Goal: Information Seeking & Learning: Learn about a topic

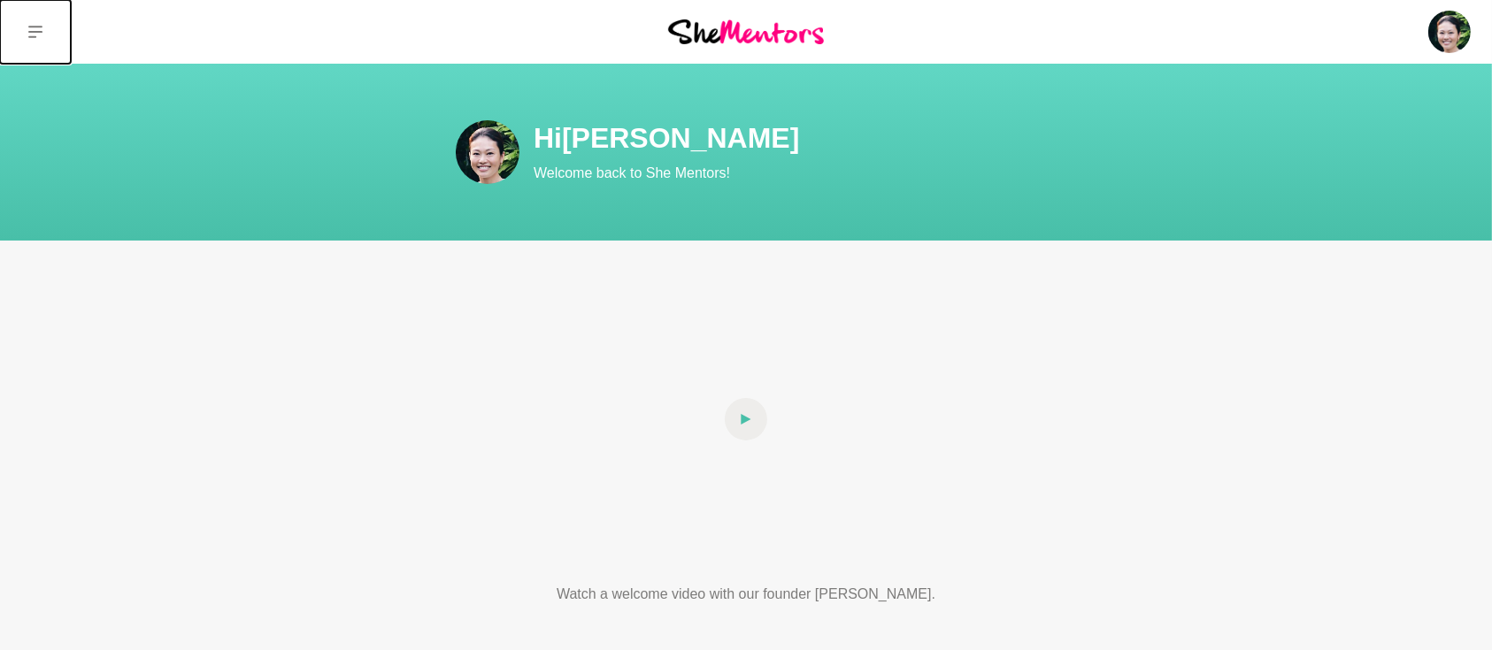
click at [26, 35] on button at bounding box center [35, 32] width 71 height 64
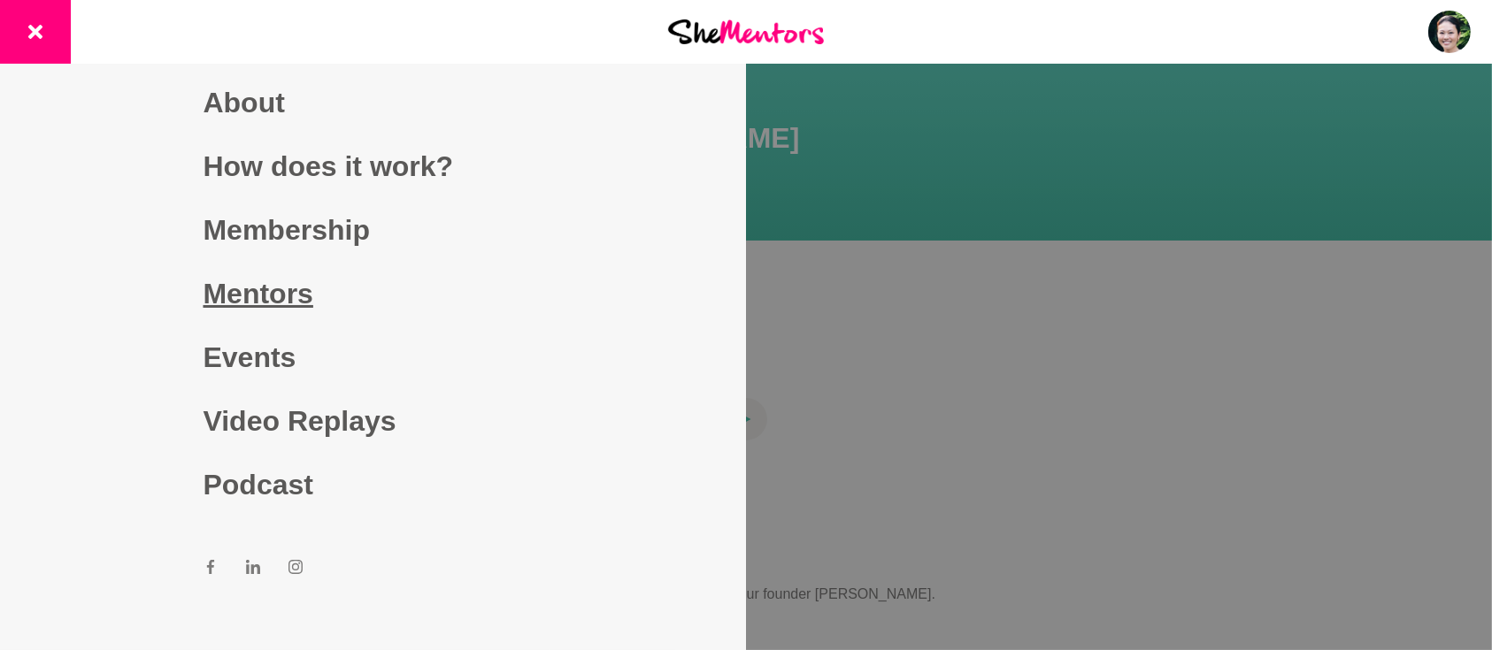
click at [234, 296] on link "Mentors" at bounding box center [374, 294] width 340 height 64
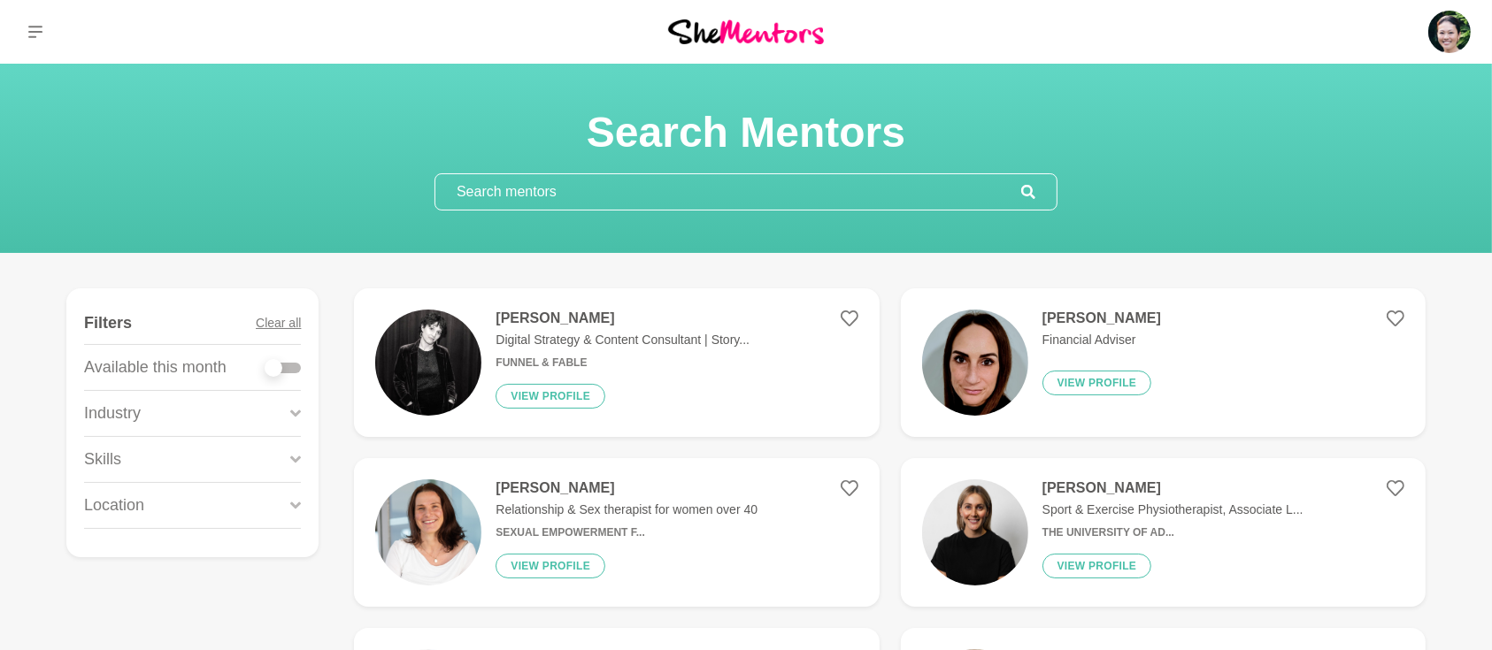
click at [296, 370] on div at bounding box center [282, 368] width 35 height 11
checkbox input "true"
click at [293, 367] on div at bounding box center [282, 368] width 35 height 11
checkbox input "true"
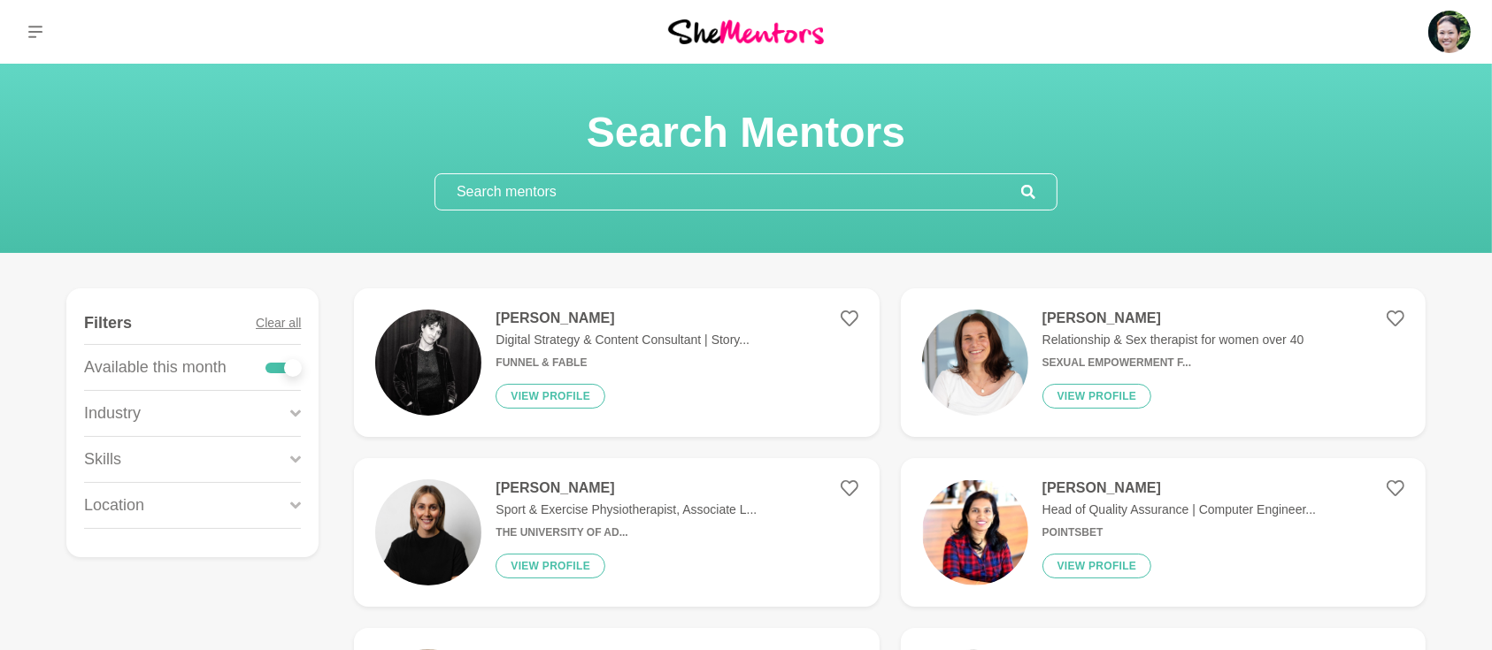
click at [297, 460] on icon at bounding box center [295, 459] width 11 height 7
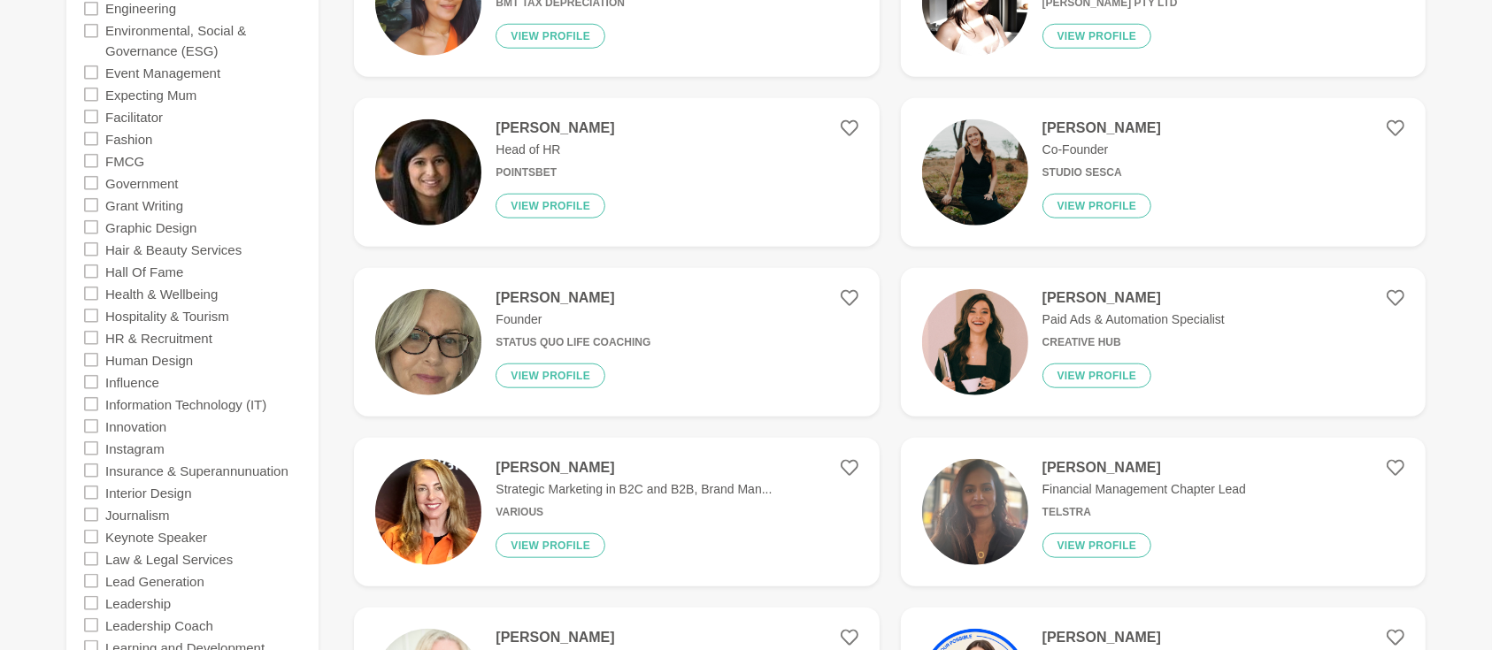
scroll to position [1809, 0]
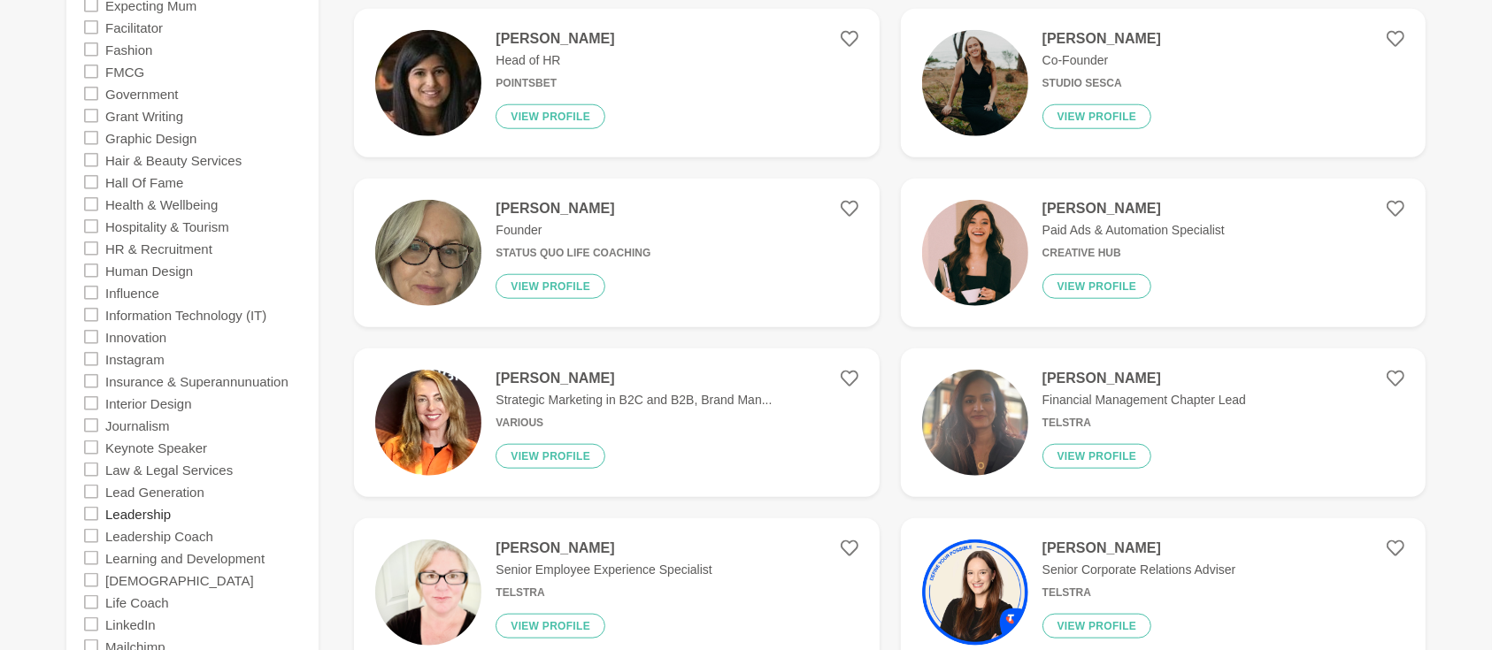
click at [163, 516] on label "Leadership" at bounding box center [137, 514] width 65 height 22
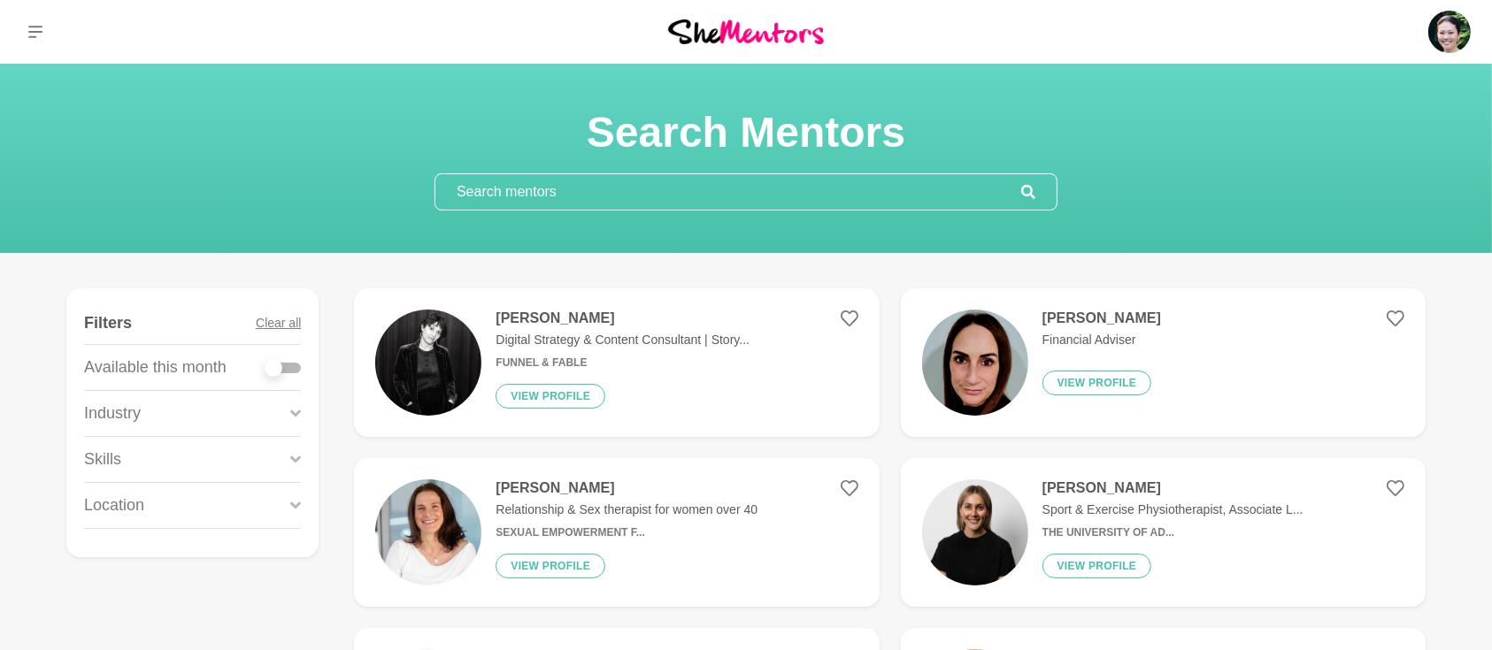
click at [297, 373] on div at bounding box center [282, 368] width 35 height 24
click at [295, 365] on div at bounding box center [282, 368] width 35 height 11
checkbox input "true"
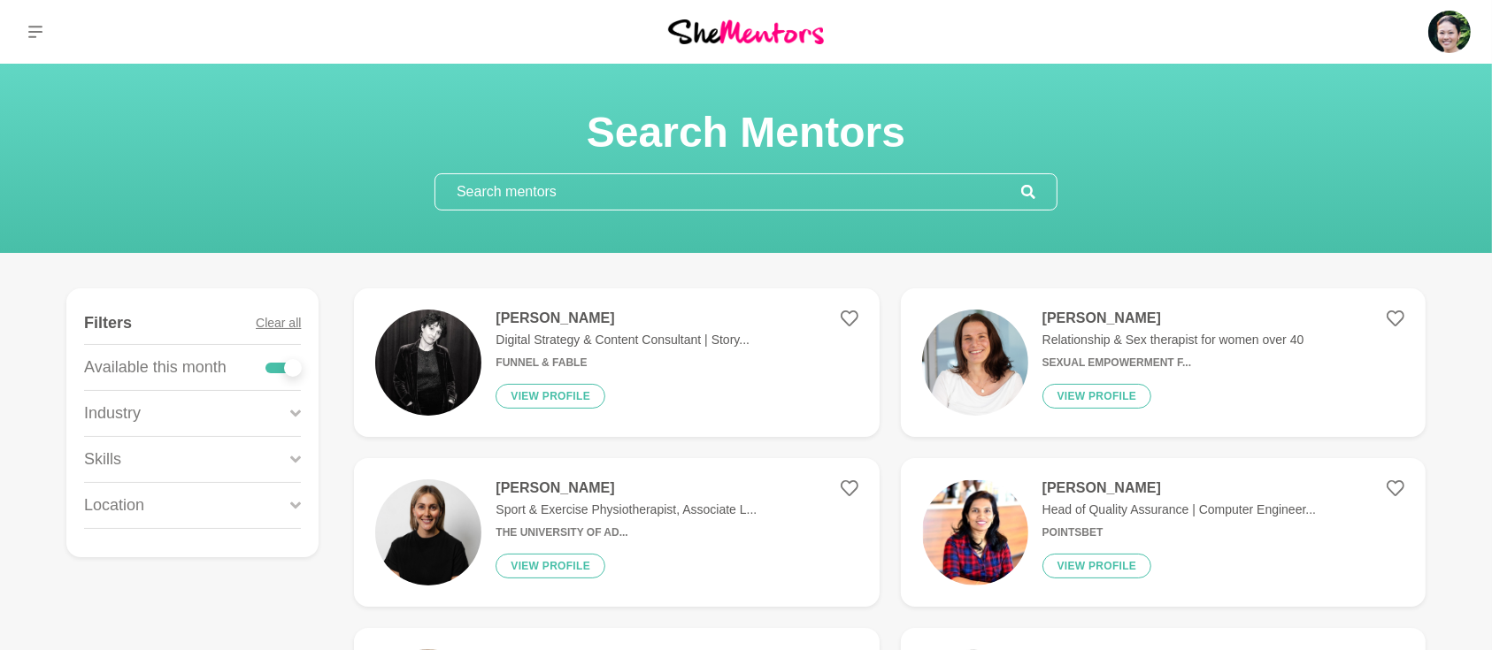
click at [293, 454] on icon at bounding box center [295, 460] width 11 height 24
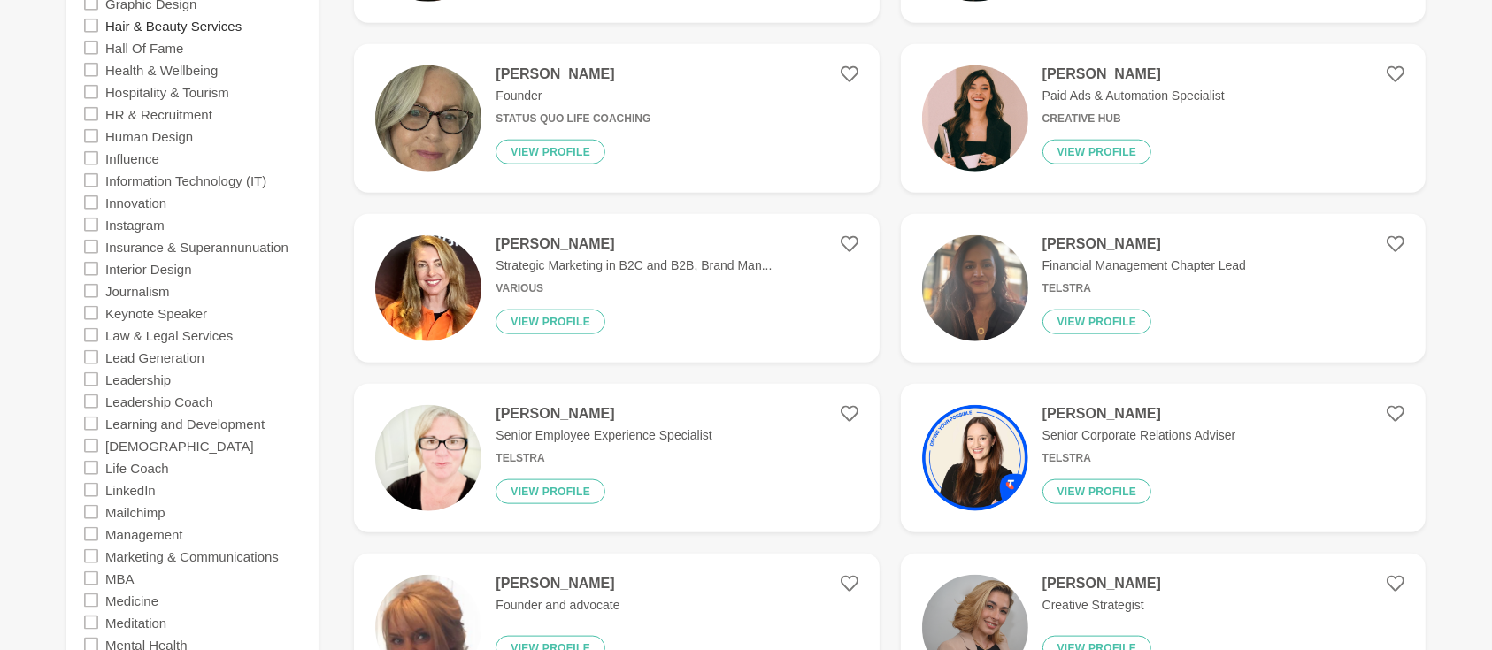
scroll to position [1966, 0]
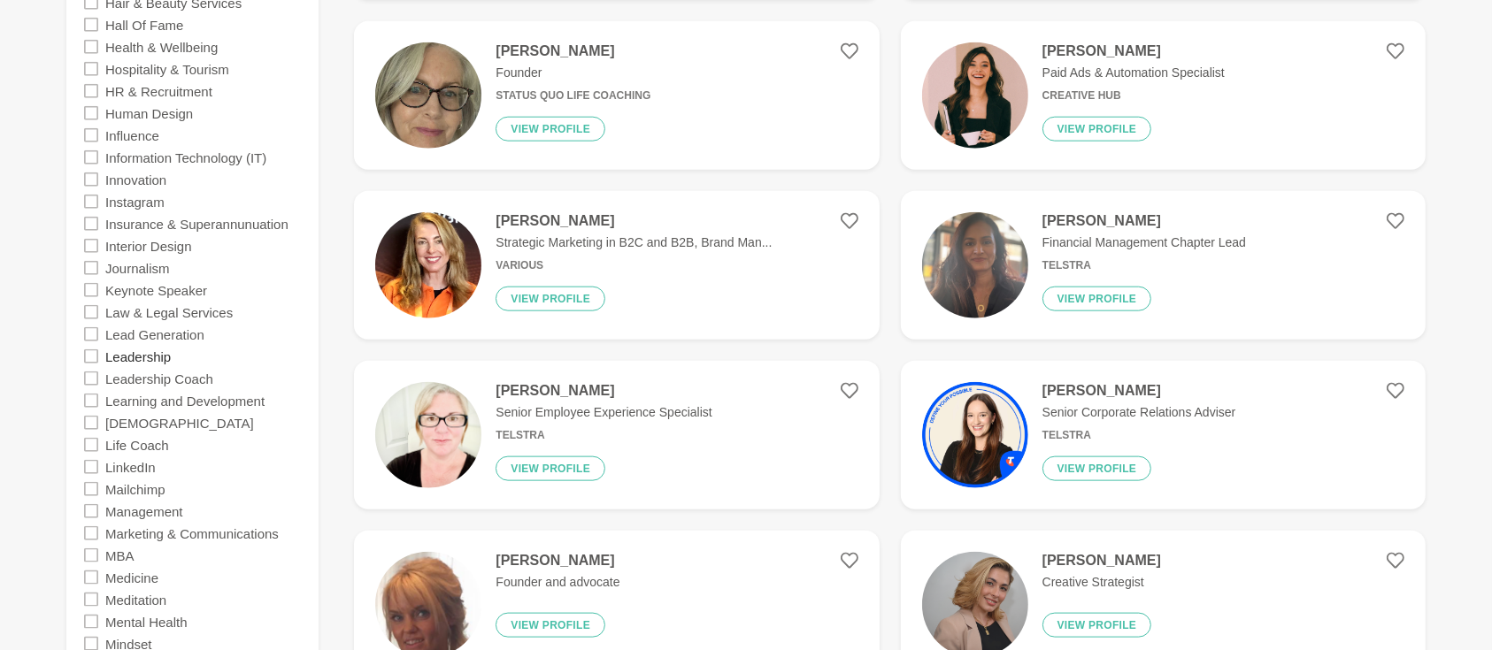
click at [156, 356] on label "Leadership" at bounding box center [137, 356] width 65 height 22
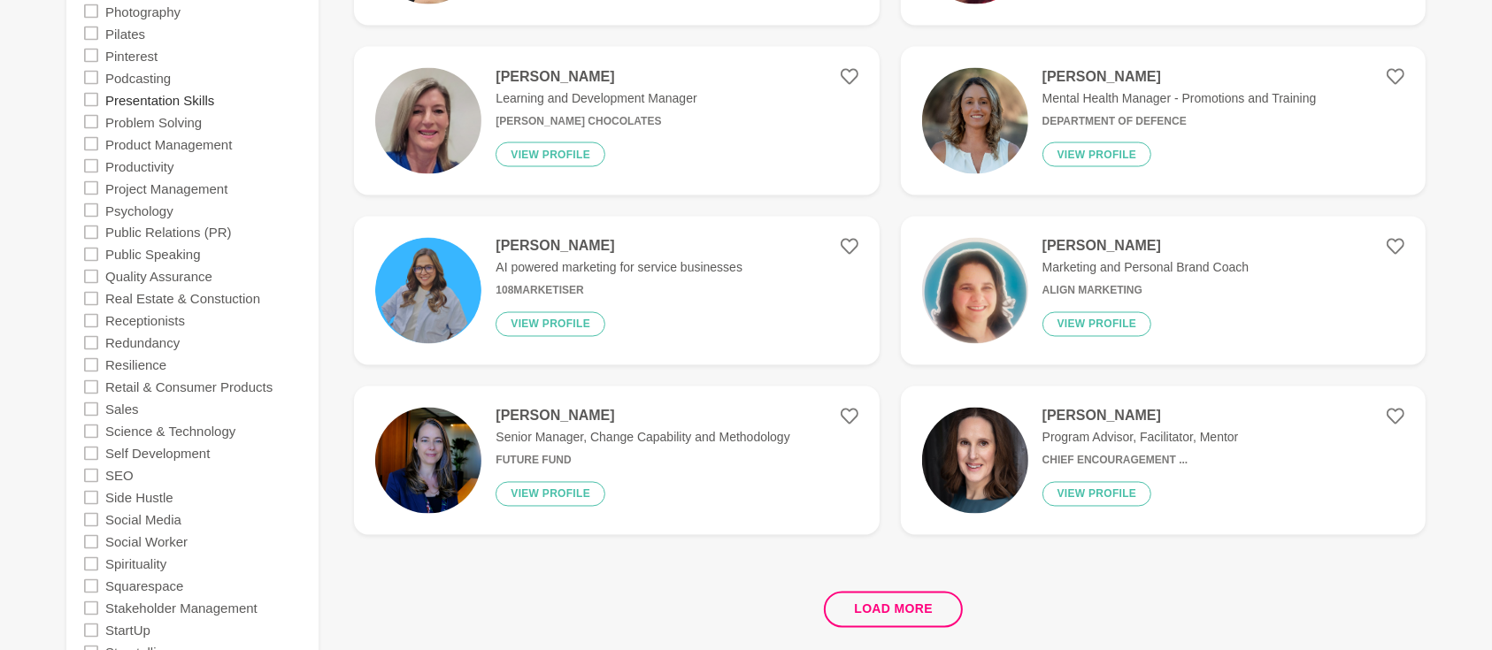
scroll to position [3225, 0]
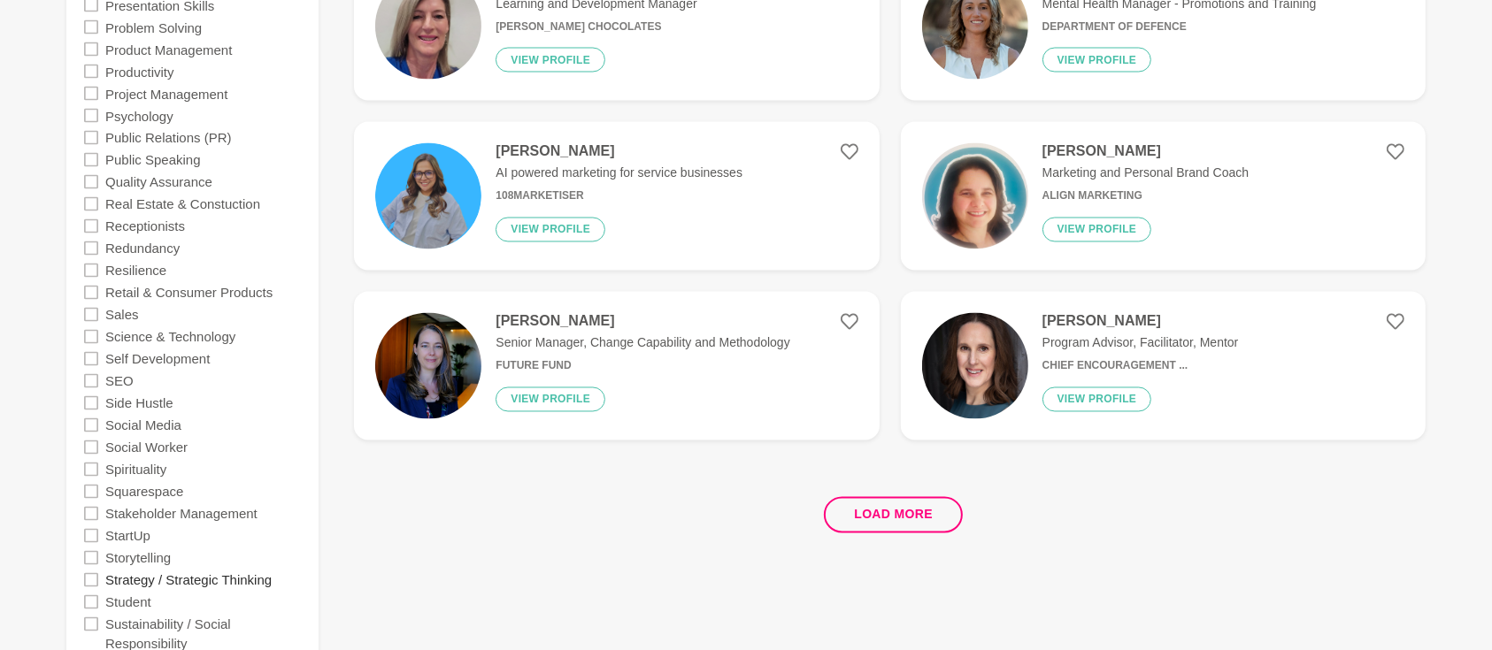
click at [212, 581] on label "Strategy / Strategic Thinking" at bounding box center [188, 580] width 166 height 22
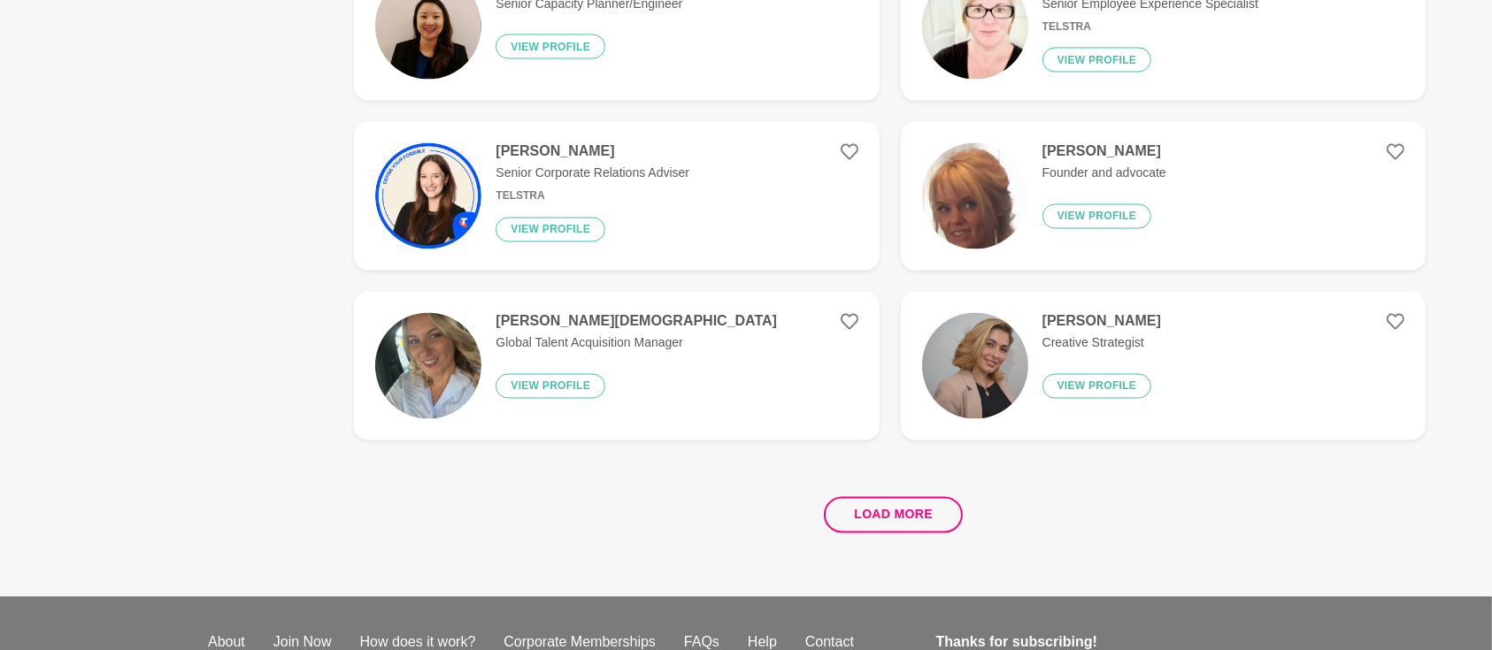
scroll to position [0, 0]
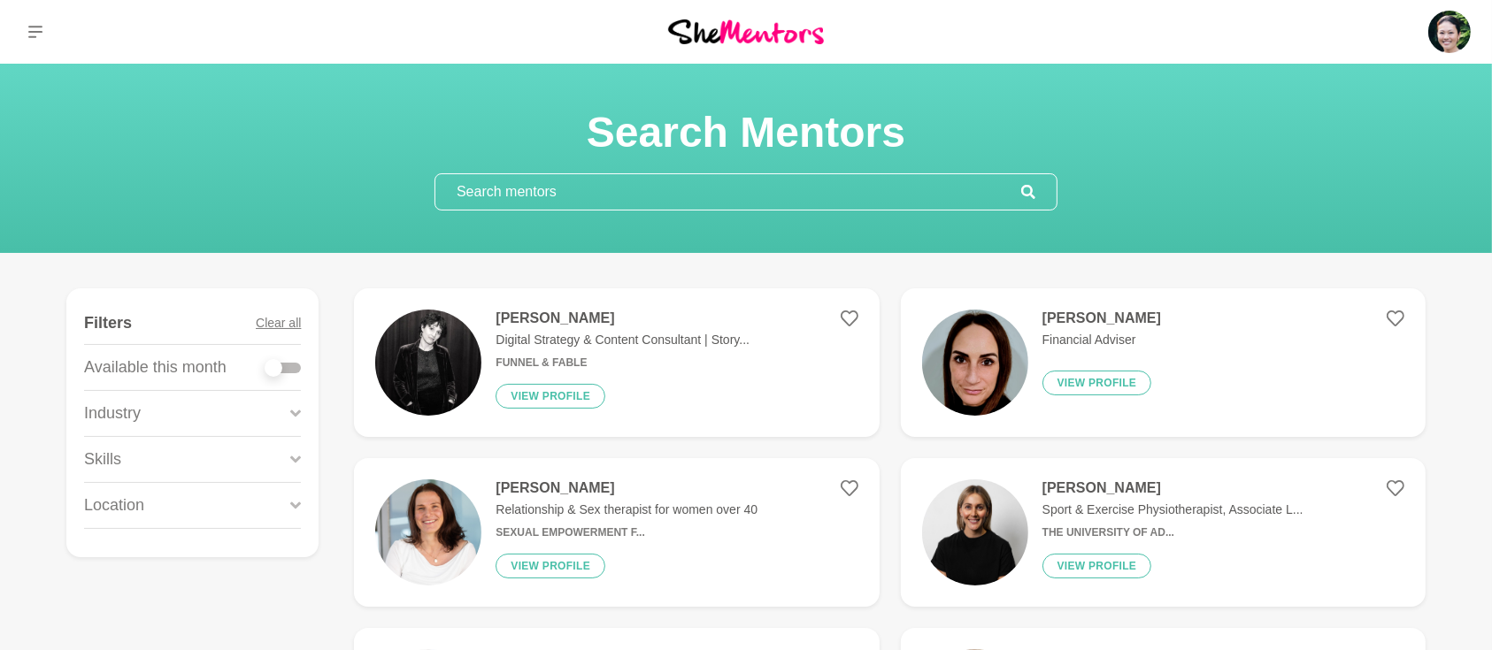
click at [300, 358] on label at bounding box center [282, 365] width 35 height 18
checkbox input "true"
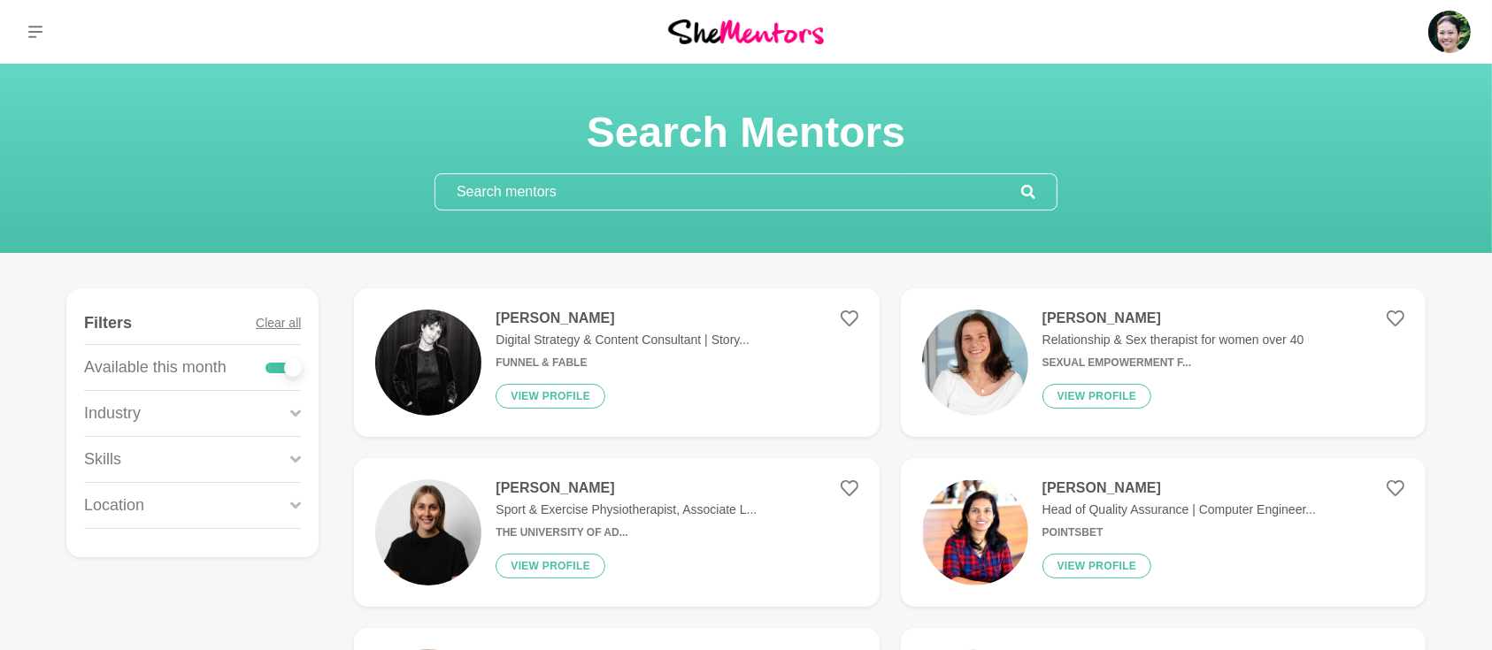
click at [298, 457] on icon at bounding box center [295, 459] width 11 height 7
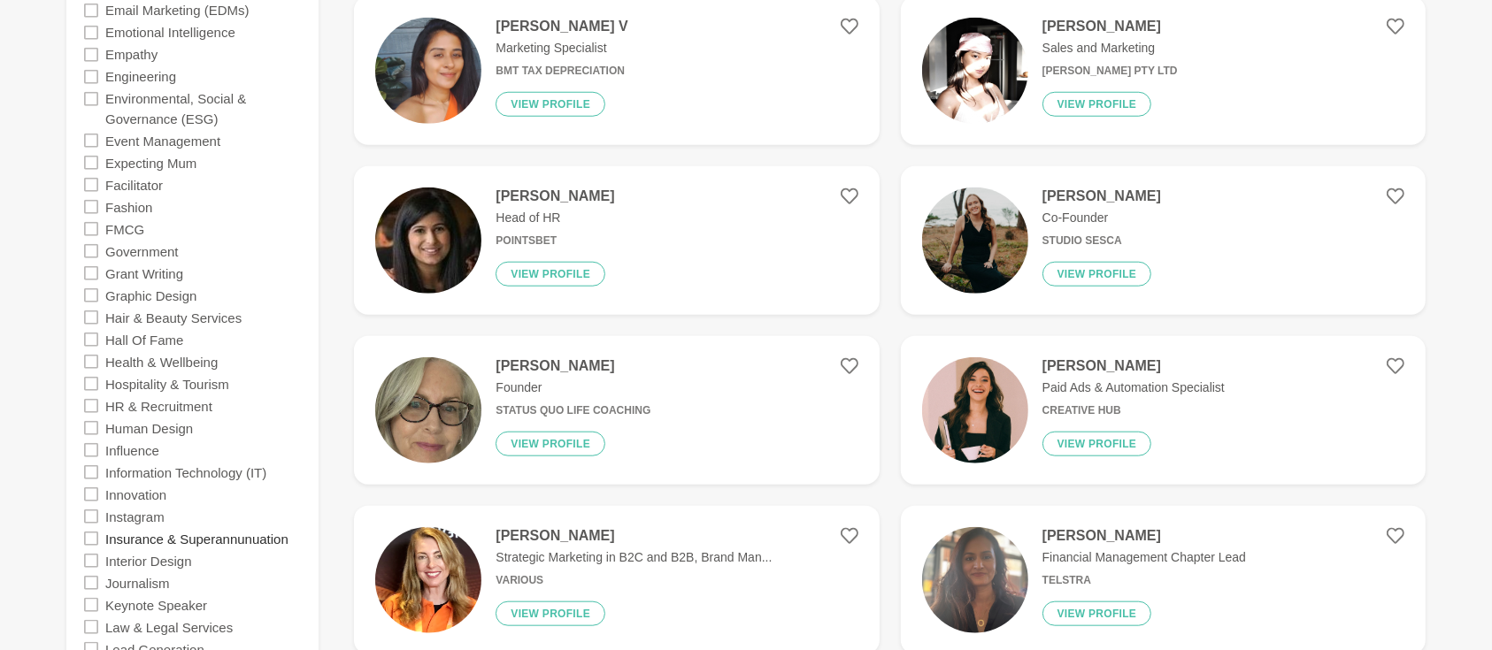
scroll to position [1966, 0]
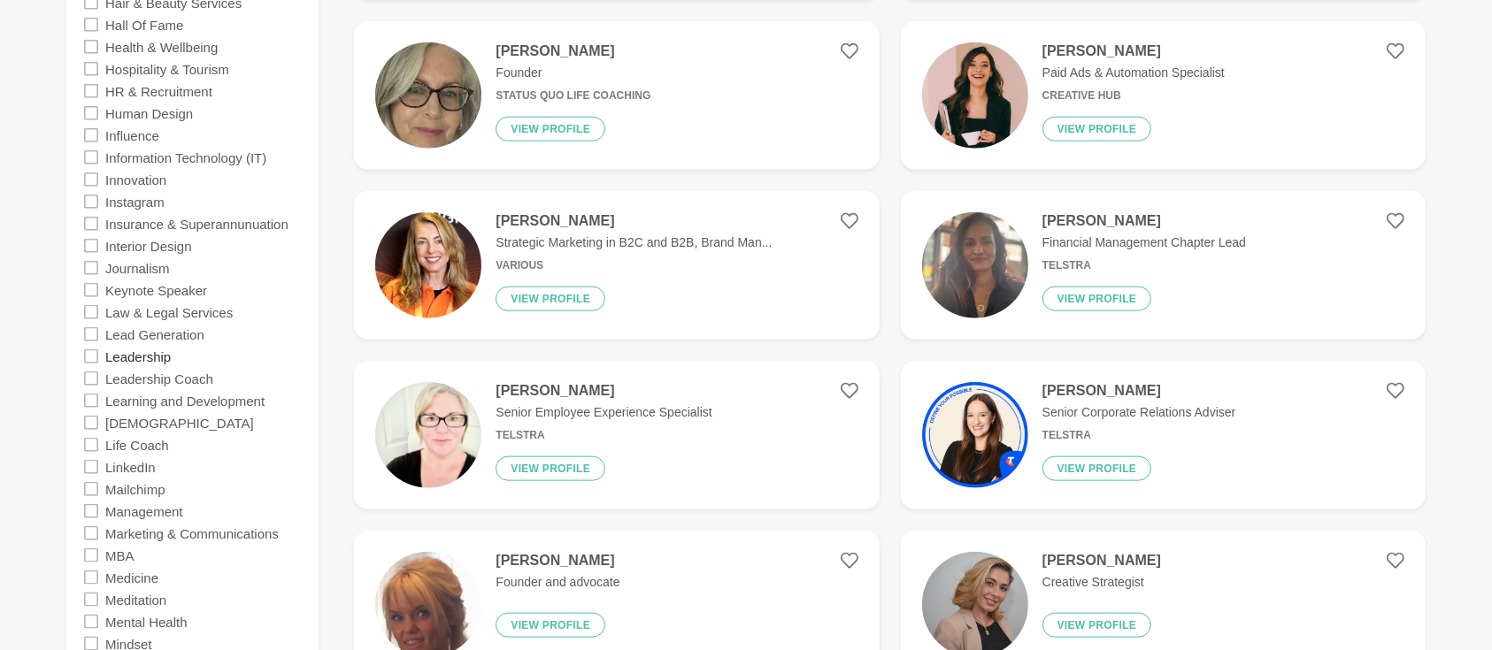
click at [167, 359] on label "Leadership" at bounding box center [137, 356] width 65 height 22
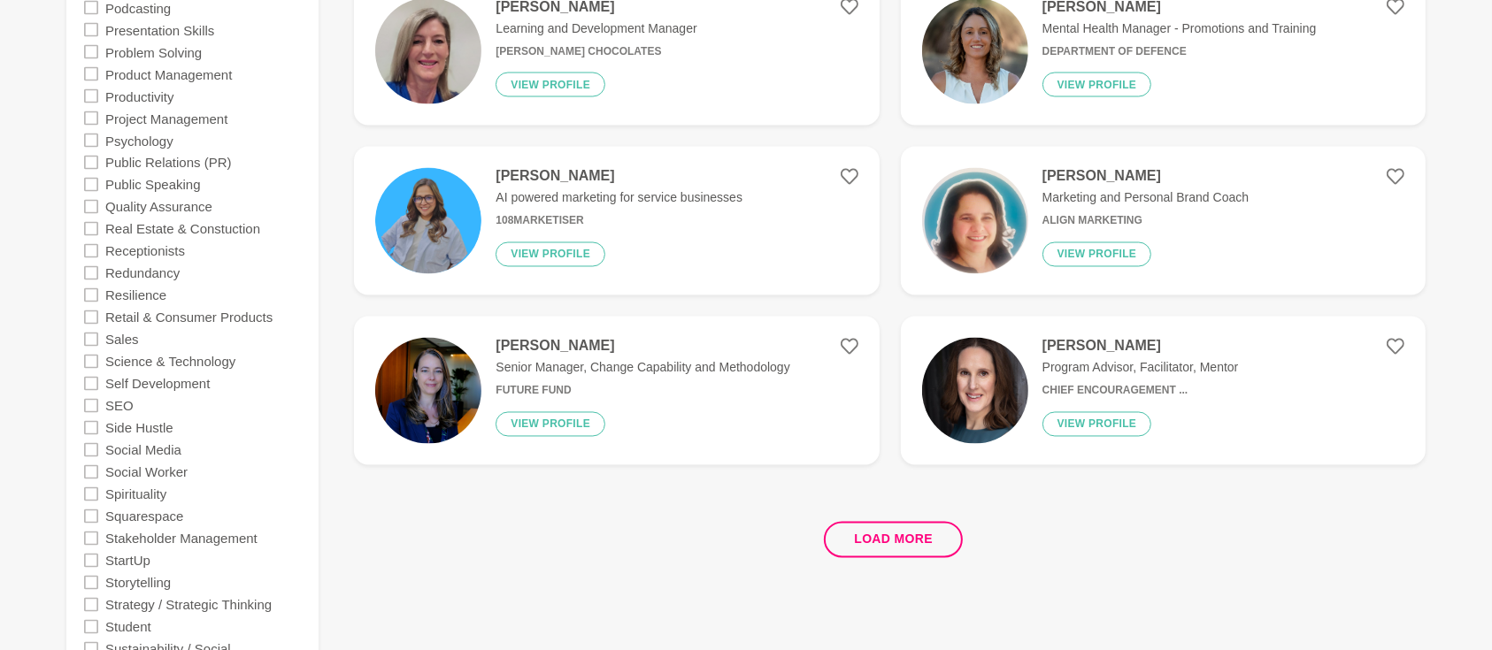
scroll to position [3225, 0]
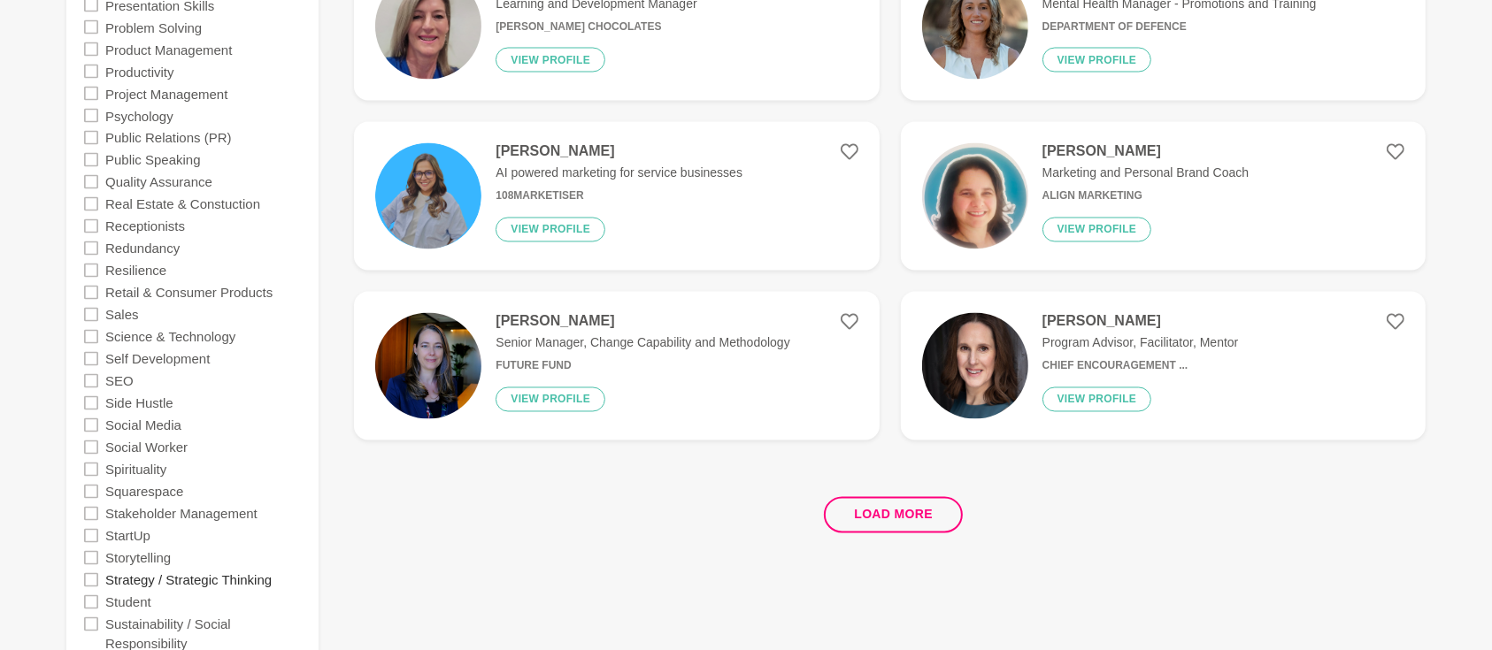
click at [205, 577] on label "Strategy / Strategic Thinking" at bounding box center [188, 580] width 166 height 22
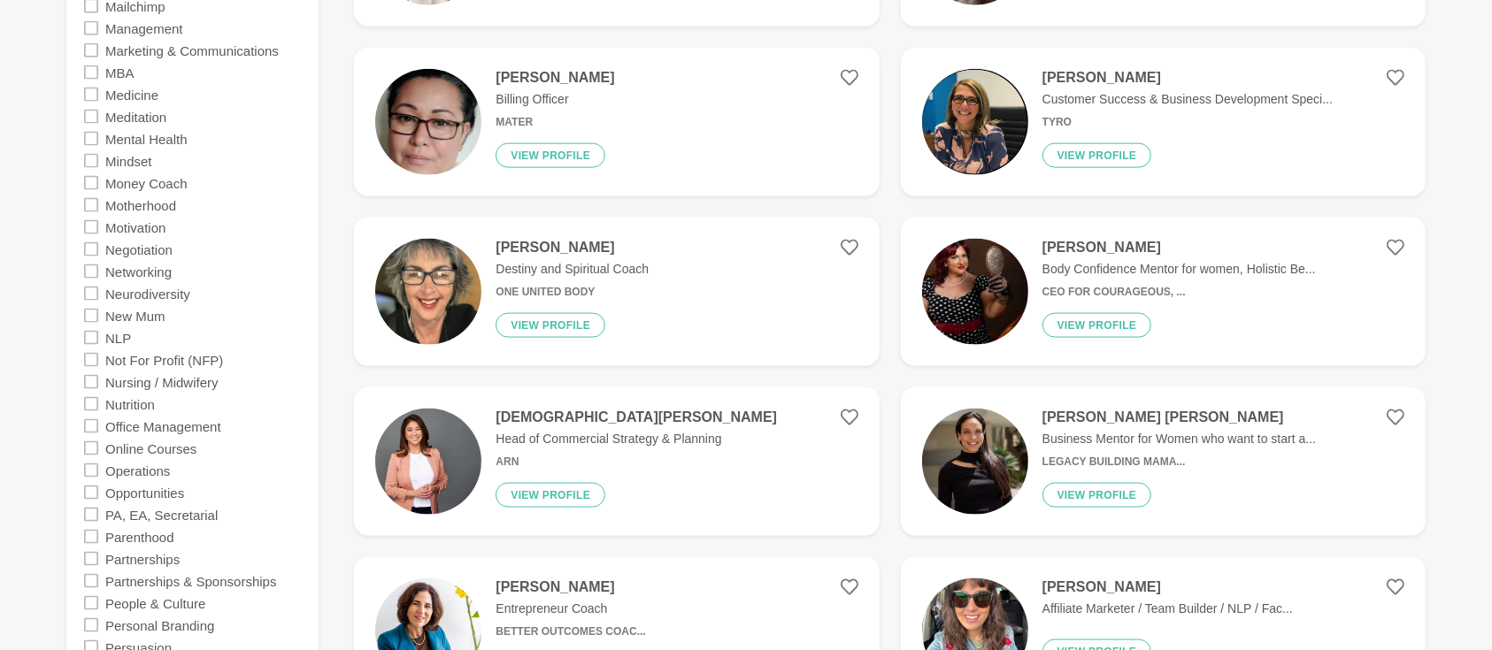
scroll to position [2438, 0]
